Goal: Find specific page/section: Find specific page/section

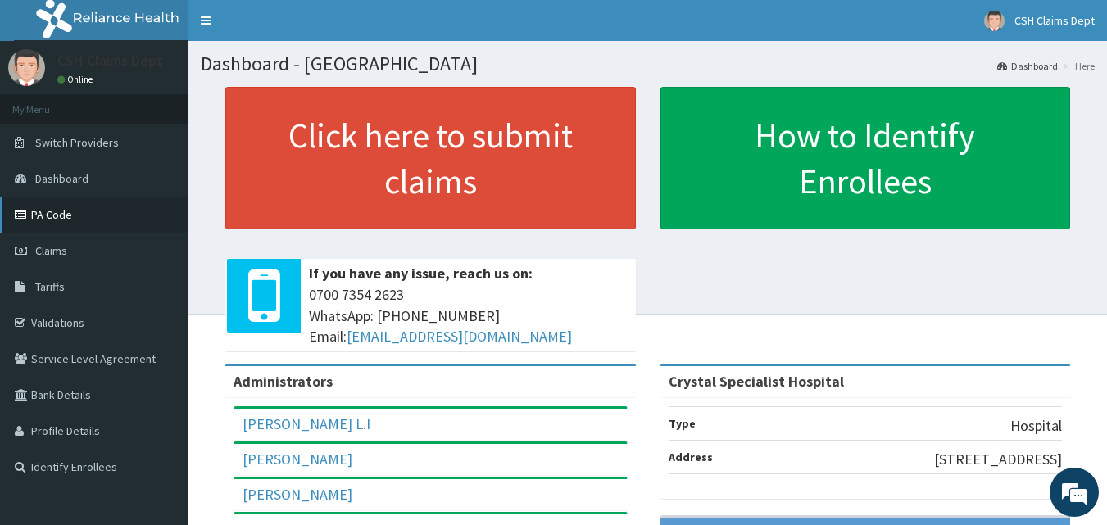
click at [48, 210] on link "PA Code" at bounding box center [94, 215] width 188 height 36
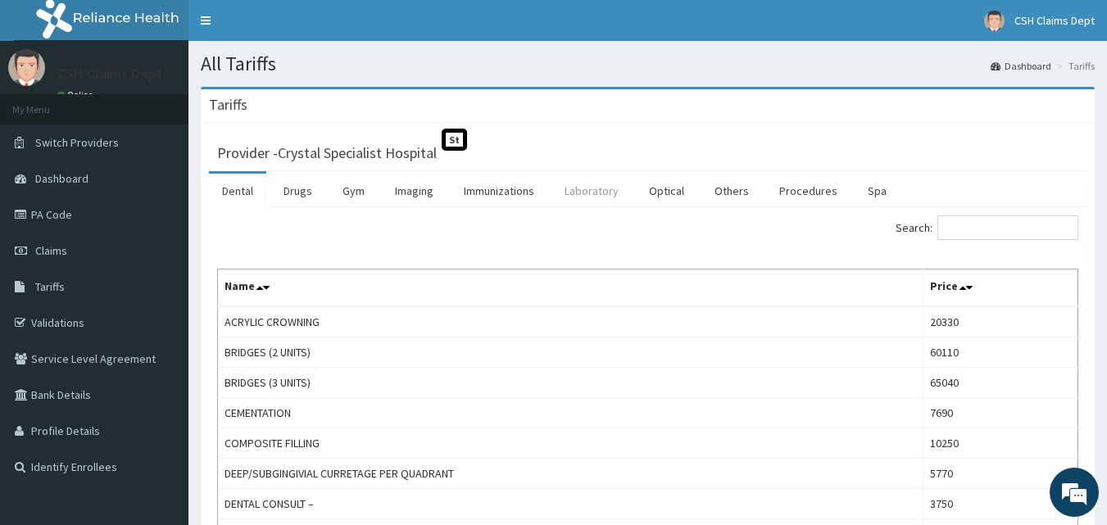
click at [590, 193] on link "Laboratory" at bounding box center [591, 191] width 80 height 34
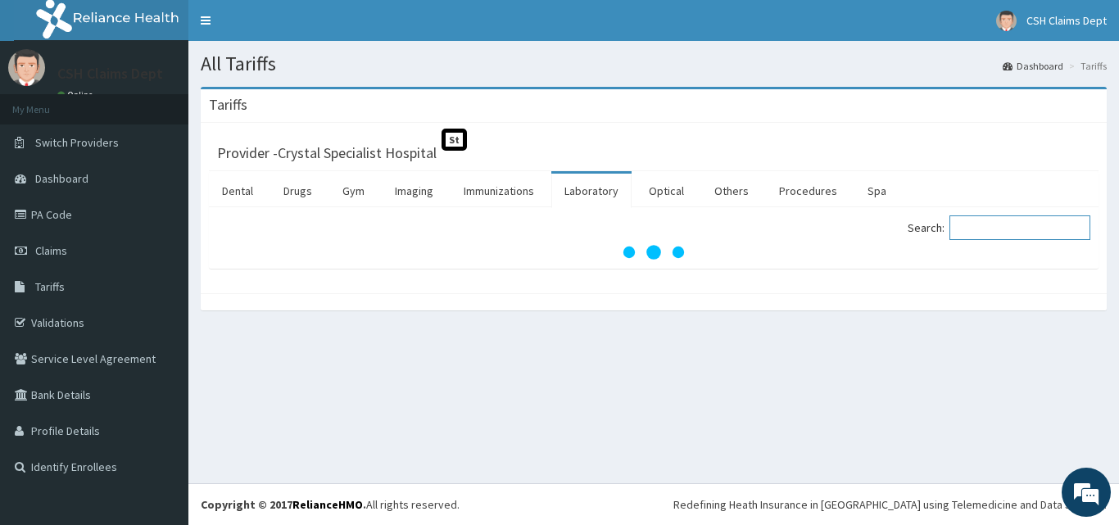
click at [981, 226] on input "Search:" at bounding box center [1019, 227] width 141 height 25
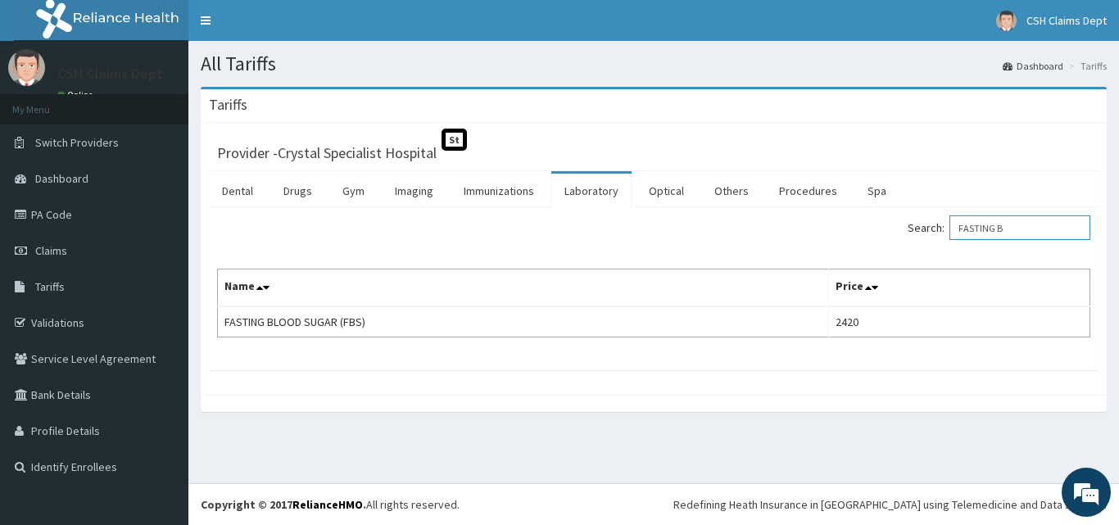
click at [981, 226] on input "FASTING B" at bounding box center [1019, 227] width 141 height 25
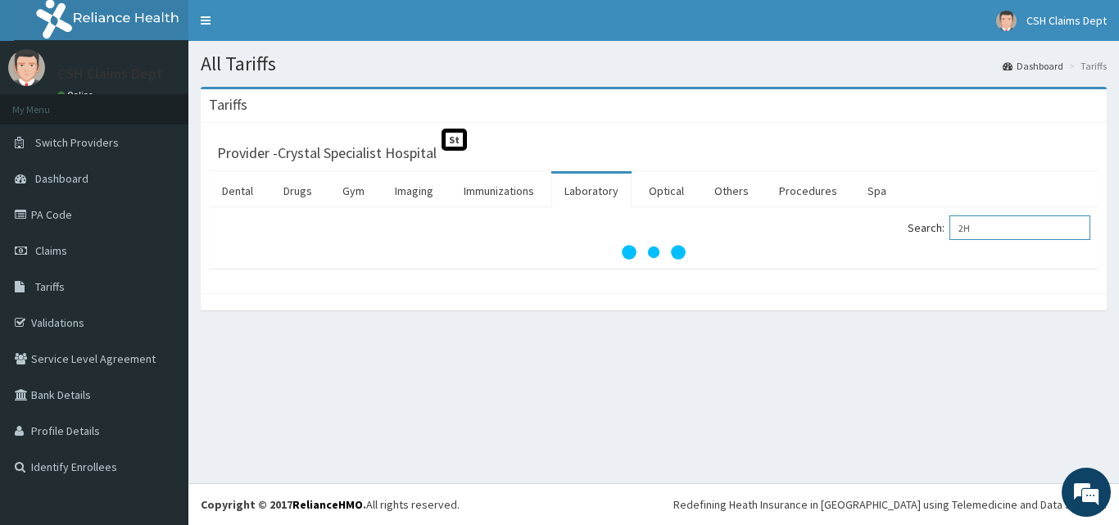
type input "2"
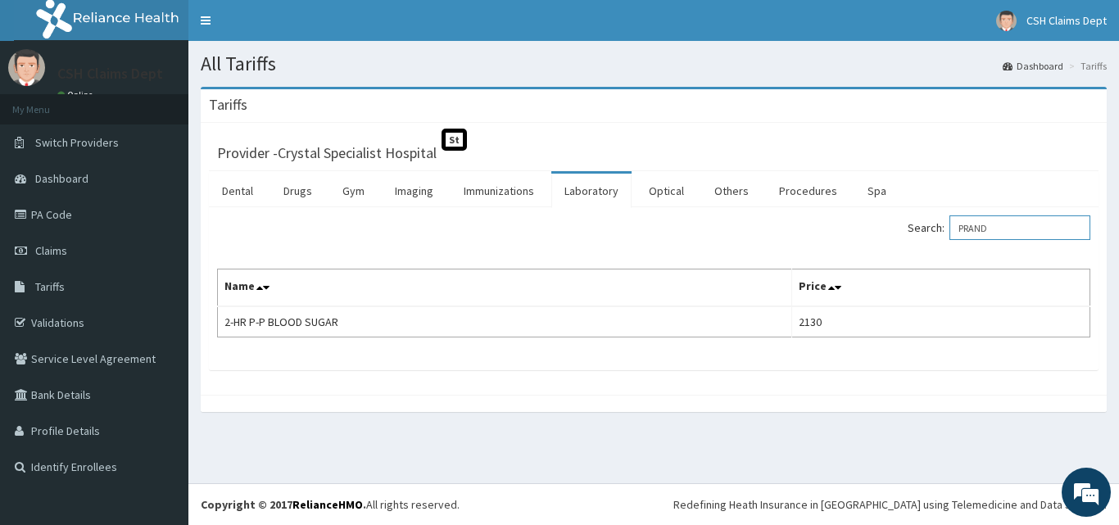
type input "PRAND"
